Goal: Information Seeking & Learning: Find specific fact

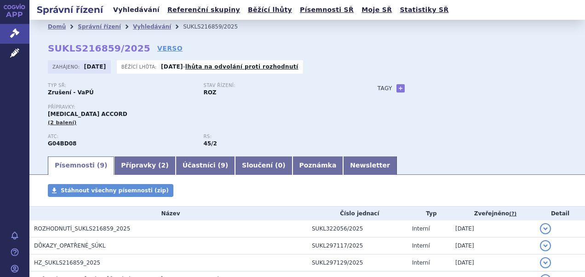
click at [137, 8] on link "Vyhledávání" at bounding box center [136, 10] width 52 height 12
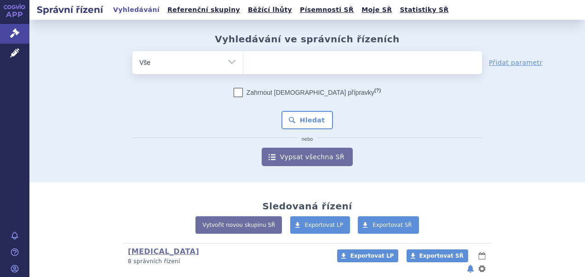
click at [246, 61] on ul at bounding box center [362, 60] width 239 height 19
click at [243, 61] on select at bounding box center [243, 62] width 0 height 23
click at [246, 61] on ul at bounding box center [362, 60] width 239 height 19
click at [243, 61] on select at bounding box center [243, 62] width 0 height 23
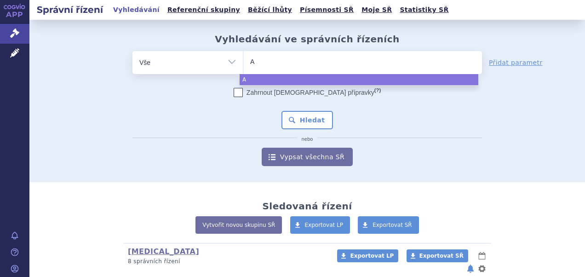
type input "Ak"
type input "Ake"
type input "Akee"
type input "Akeega"
select select "Akeega"
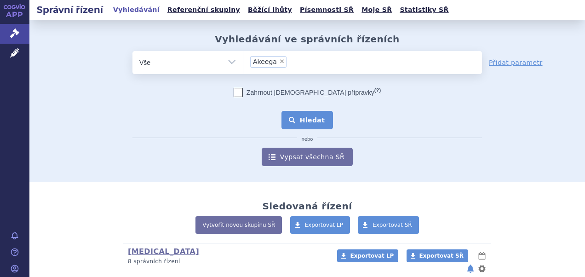
click at [302, 115] on button "Hledat" at bounding box center [307, 120] width 52 height 18
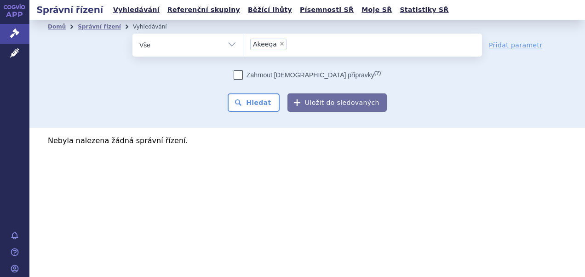
click at [280, 43] on span "×" at bounding box center [282, 44] width 6 height 6
click at [243, 43] on select "Akeega" at bounding box center [243, 44] width 0 height 23
select select
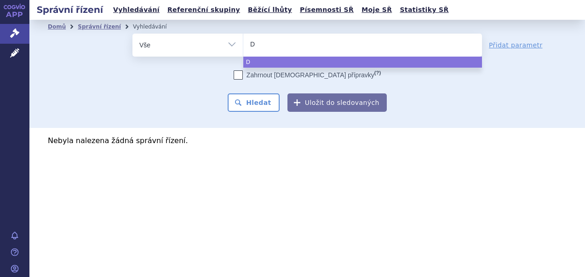
type input "Da"
type input "D"
type input "Nu"
type input "Nub"
type input "Nube"
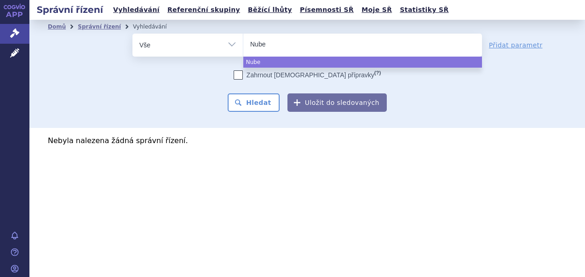
type input "Nubeq"
type input "[MEDICAL_DATA]"
select select "[MEDICAL_DATA]"
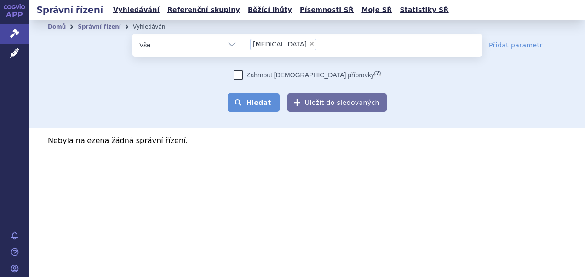
click at [250, 101] on button "Hledat" at bounding box center [254, 102] width 52 height 18
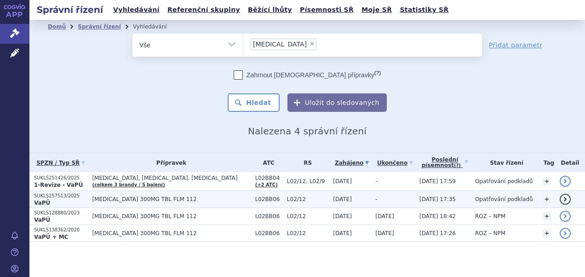
click at [132, 197] on span "[MEDICAL_DATA] 300MG TBL FLM 112" at bounding box center [171, 199] width 158 height 6
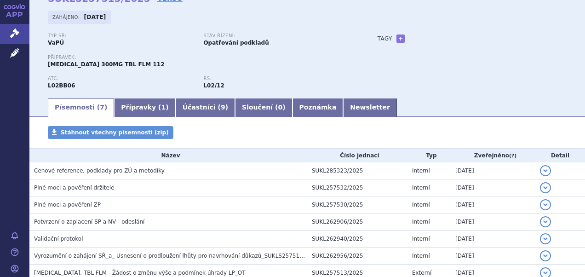
scroll to position [50, 0]
click at [177, 111] on link "Účastníci ( 9 )" at bounding box center [205, 107] width 59 height 18
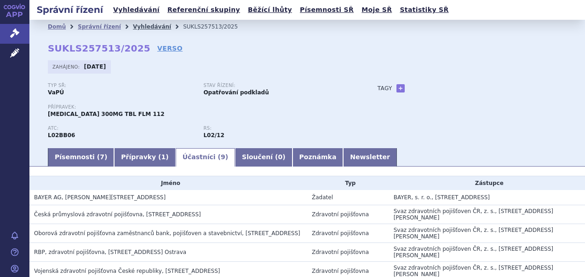
click at [137, 28] on link "Vyhledávání" at bounding box center [152, 26] width 38 height 6
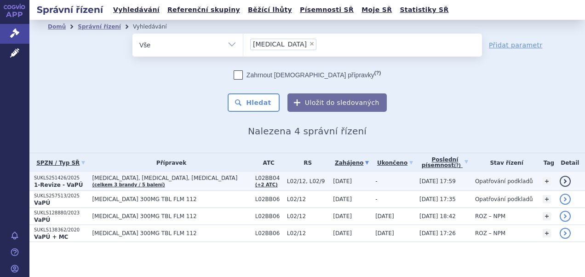
click at [130, 180] on span "[MEDICAL_DATA], [MEDICAL_DATA], [MEDICAL_DATA] (celkem 3 [PERSON_NAME] / 5 bale…" at bounding box center [171, 181] width 158 height 13
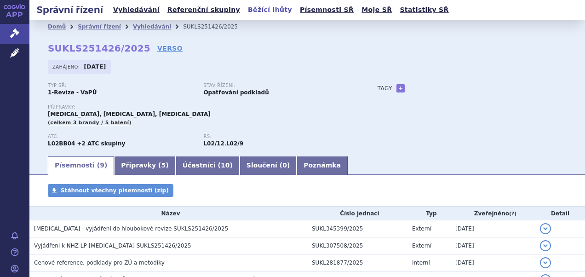
click at [245, 8] on link "Běžící lhůty" at bounding box center [270, 10] width 50 height 12
